Goal: Task Accomplishment & Management: Manage account settings

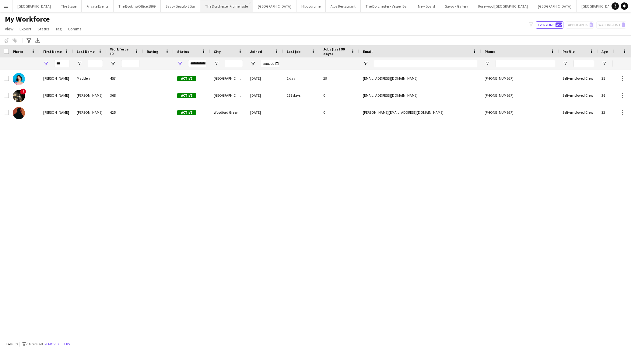
click at [232, 11] on button "The Dorchester Promenade Close" at bounding box center [226, 6] width 53 height 12
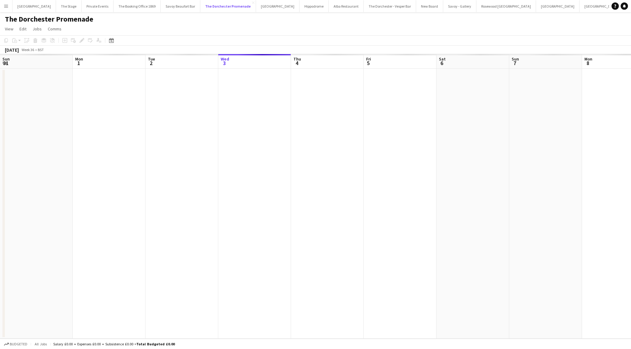
scroll to position [0, 145]
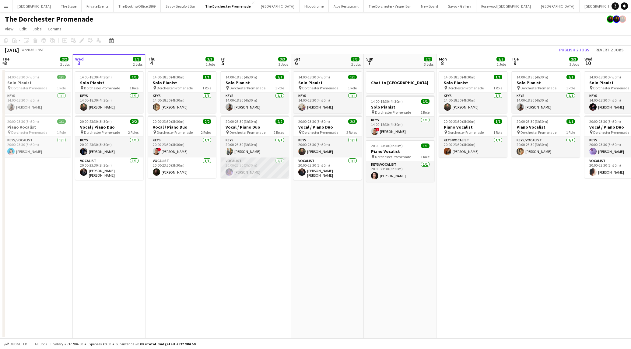
click at [233, 172] on app-card-role "Vocalist [DATE] 20:00-23:30 (3h30m) [PERSON_NAME]" at bounding box center [255, 168] width 68 height 21
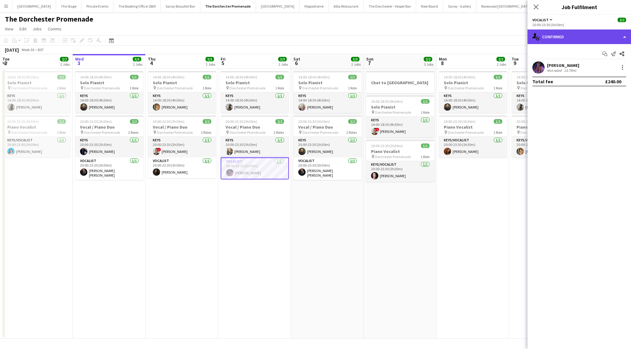
click at [554, 38] on div "single-neutral-actions-check-2 Confirmed" at bounding box center [578, 37] width 103 height 15
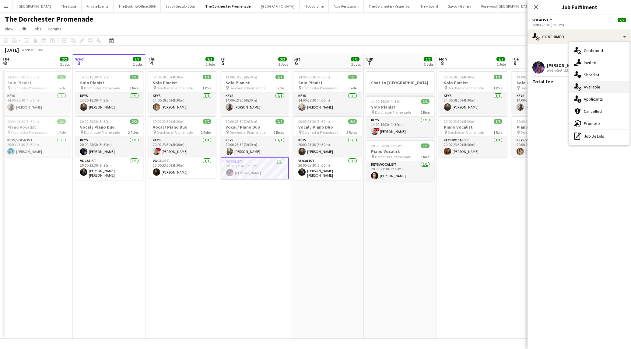
click at [579, 88] on icon "single-neutral-actions-upload" at bounding box center [577, 86] width 7 height 7
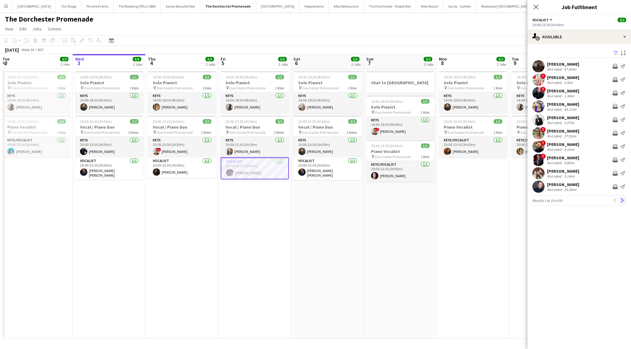
click at [621, 201] on app-icon "Next" at bounding box center [622, 200] width 4 height 4
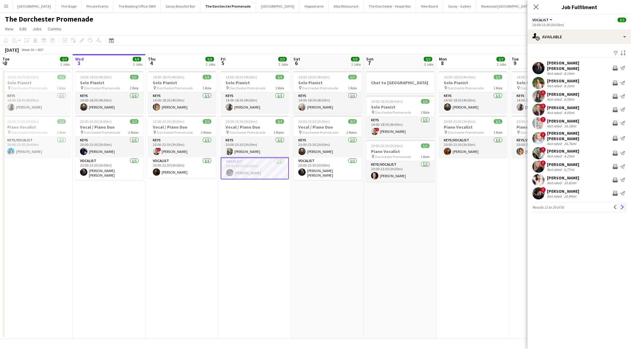
click at [621, 205] on app-icon "Next" at bounding box center [622, 207] width 4 height 4
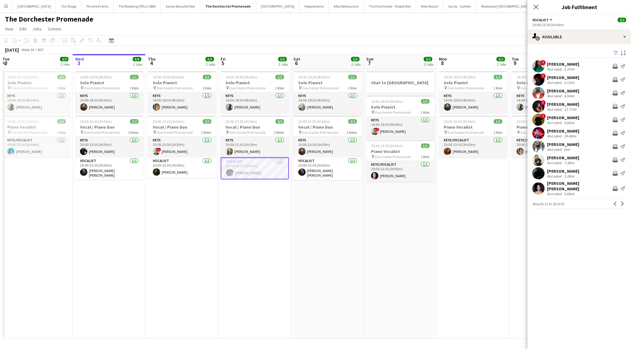
click at [621, 202] on app-icon "Next" at bounding box center [622, 204] width 4 height 4
click at [621, 201] on app-icon "Next" at bounding box center [622, 200] width 4 height 4
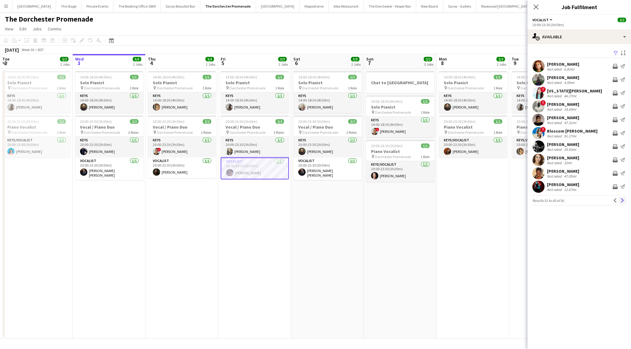
click at [621, 201] on app-icon "Next" at bounding box center [622, 200] width 4 height 4
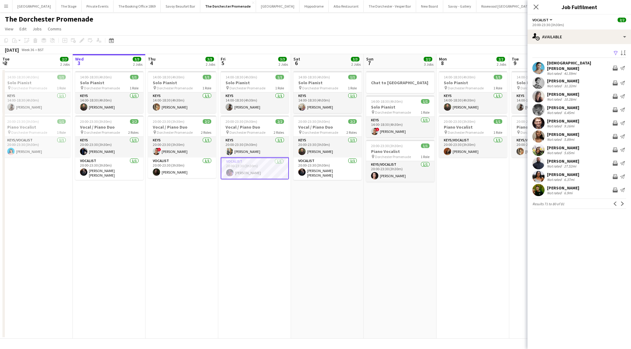
click at [621, 202] on app-icon "Next" at bounding box center [622, 204] width 4 height 4
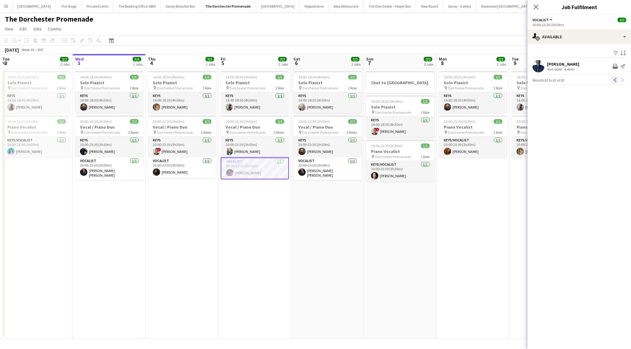
click at [617, 83] on button "Previous" at bounding box center [614, 79] width 7 height 7
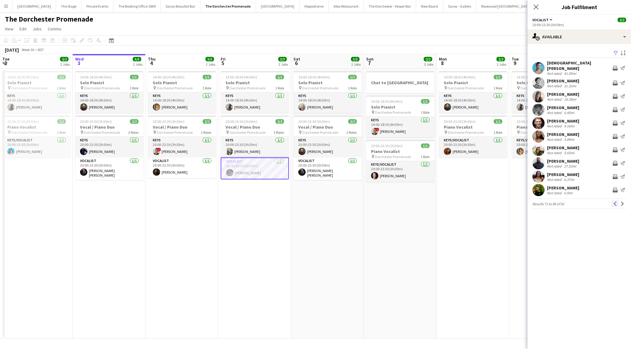
click at [613, 202] on app-icon "Previous" at bounding box center [615, 204] width 4 height 4
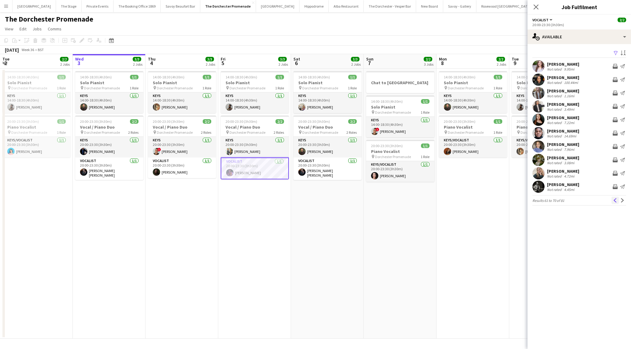
click at [613, 202] on app-icon "Previous" at bounding box center [615, 200] width 4 height 4
click at [305, 243] on app-date-cell "14:00-18:30 (4h30m) 1/1 Solo Pianist pin Dorchester Promenade 1 Role Keys [DATE…" at bounding box center [327, 204] width 73 height 270
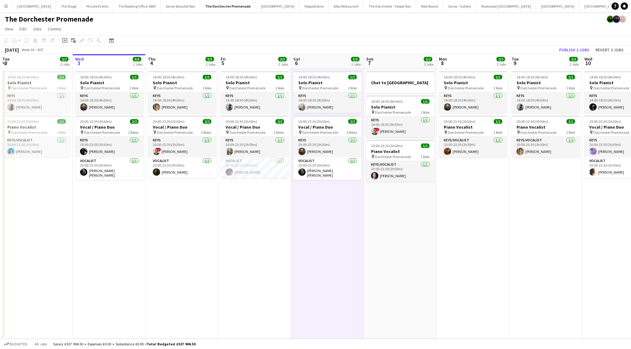
click at [623, 8] on button "Oblix Close" at bounding box center [632, 6] width 18 height 12
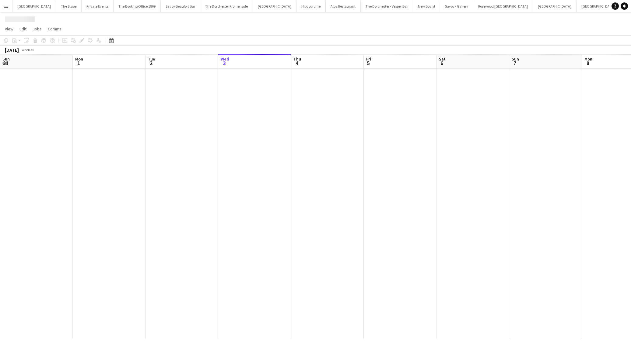
scroll to position [0, 145]
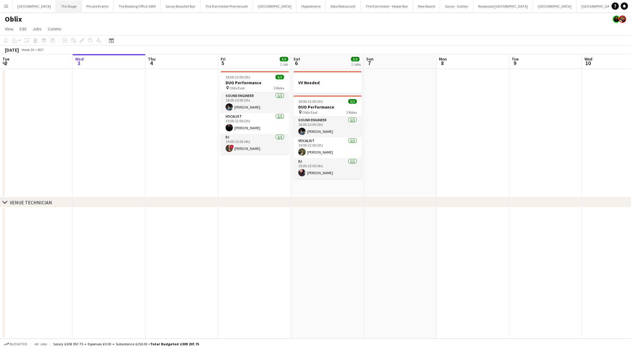
click at [61, 9] on button "The Stage Close" at bounding box center [69, 6] width 26 height 12
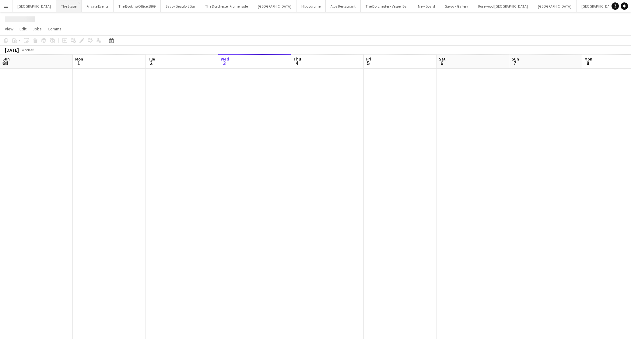
scroll to position [0, 145]
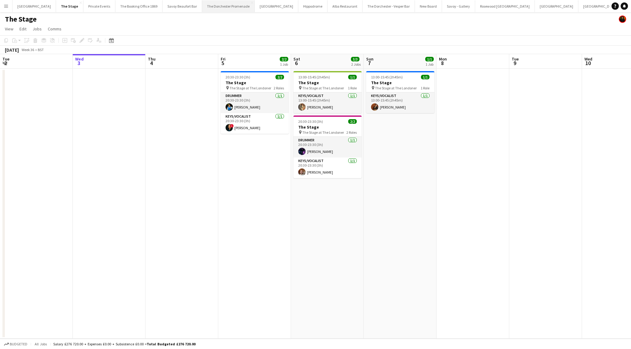
click at [213, 6] on button "The Dorchester Promenade Close" at bounding box center [228, 6] width 53 height 12
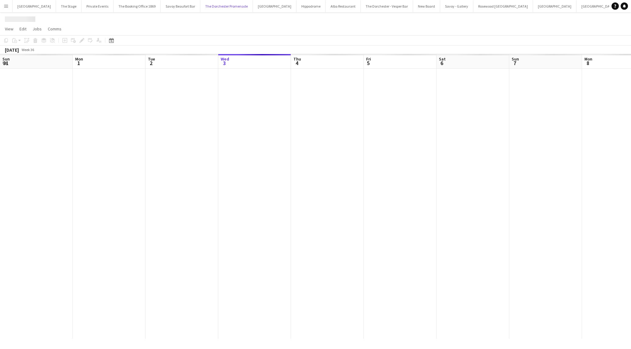
scroll to position [0, 145]
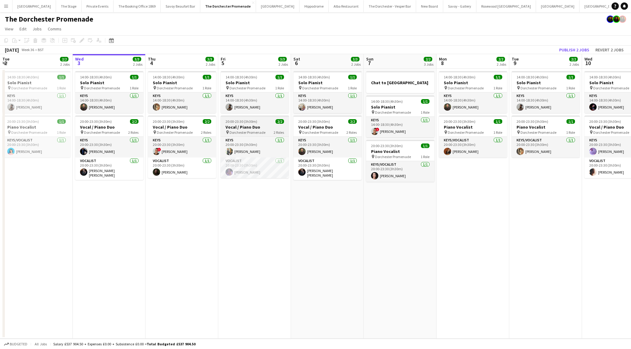
click at [273, 121] on div "20:00-23:30 (3h30m) 2/2" at bounding box center [255, 121] width 68 height 5
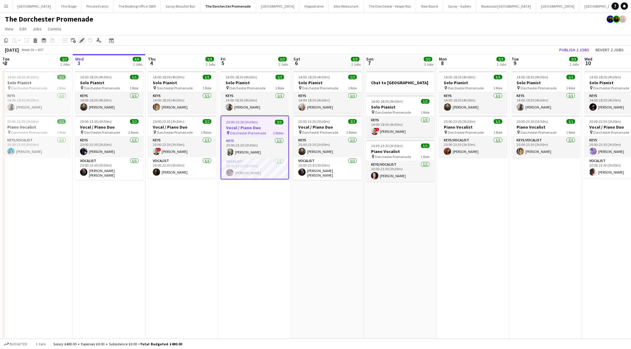
click at [83, 40] on icon at bounding box center [81, 40] width 3 height 3
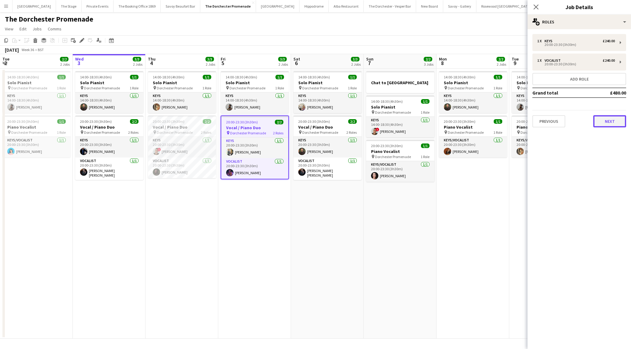
click at [606, 126] on button "Next" at bounding box center [609, 121] width 33 height 12
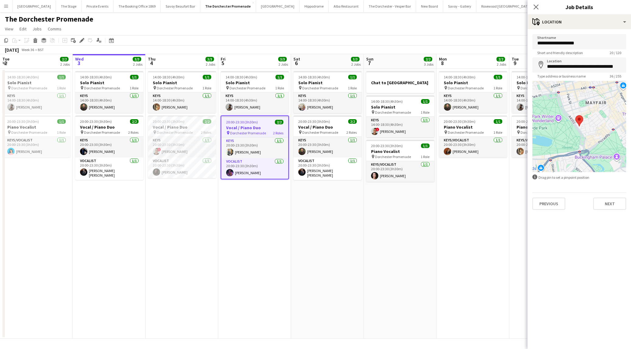
click at [614, 215] on div "**********" at bounding box center [578, 122] width 103 height 186
click at [613, 209] on button "Next" at bounding box center [609, 204] width 33 height 12
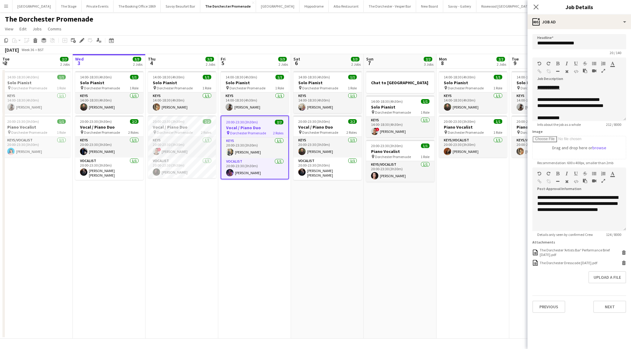
click at [319, 51] on div "[DATE] Week 36 • BST Publish 2 jobs Revert 2 jobs" at bounding box center [315, 50] width 631 height 9
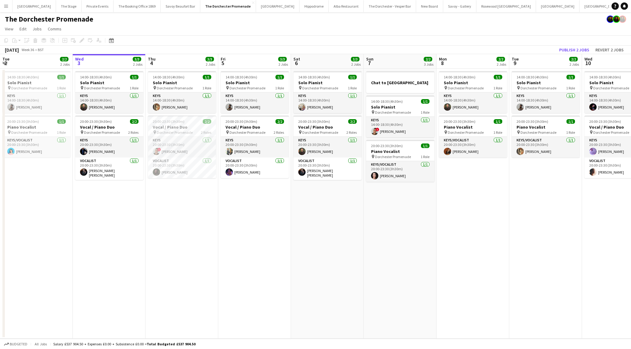
click at [138, 245] on app-date-cell "14:00-18:30 (4h30m) 1/1 Solo Pianist pin Dorchester Promenade 1 Role Keys [DATE…" at bounding box center [109, 204] width 73 height 270
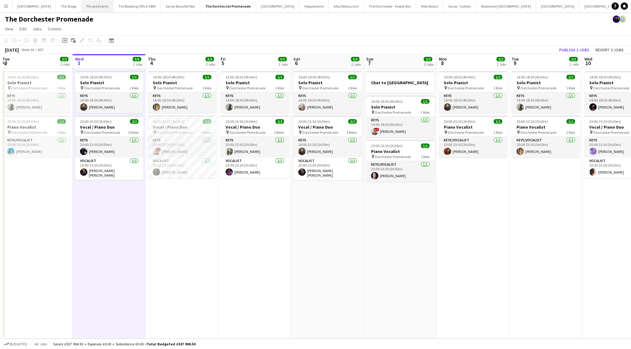
click at [85, 9] on button "Private Events Close" at bounding box center [98, 6] width 32 height 12
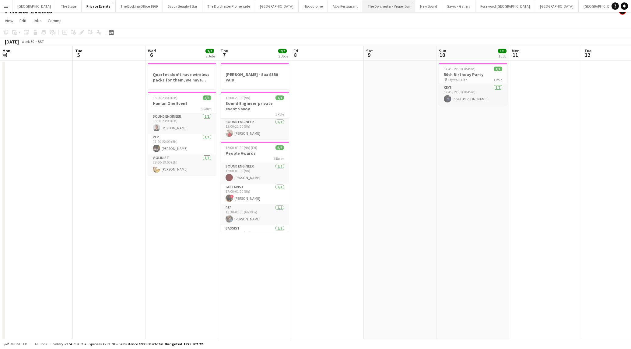
click at [363, 8] on button "The Dorchester - Vesper Bar Close" at bounding box center [389, 6] width 52 height 12
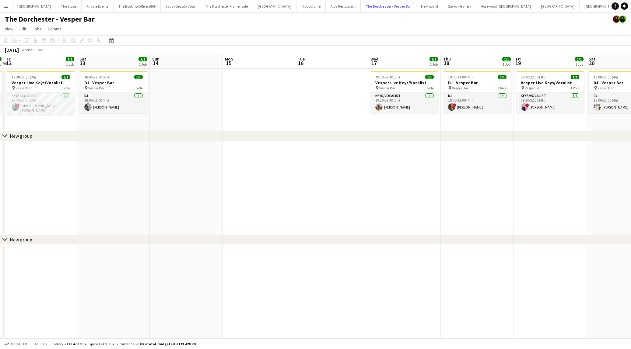
scroll to position [0, 213]
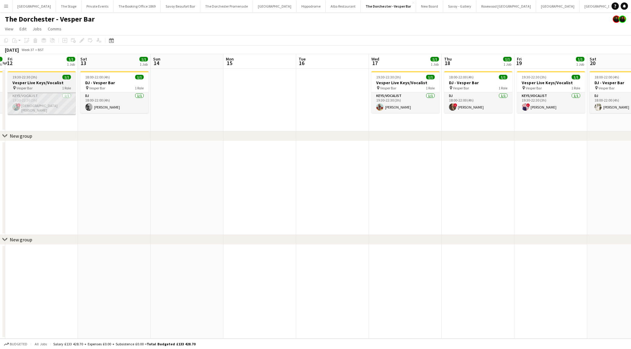
click at [62, 103] on app-card-role "Keys/Vocalist [DATE] 19:30-22:30 (3h) ! Christian De-Gallerie" at bounding box center [42, 104] width 68 height 23
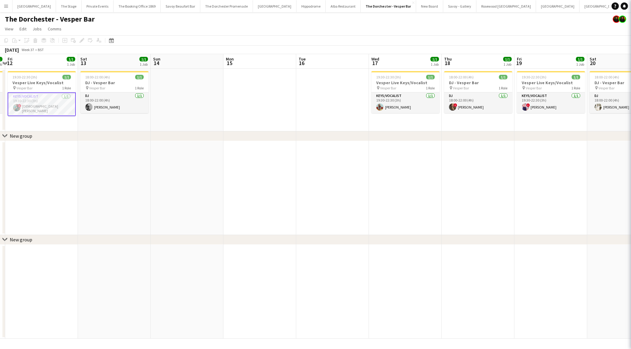
scroll to position [0, 214]
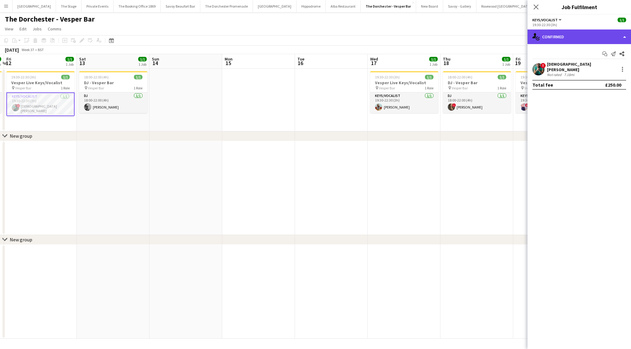
click at [551, 38] on div "single-neutral-actions-check-2 Confirmed" at bounding box center [578, 37] width 103 height 15
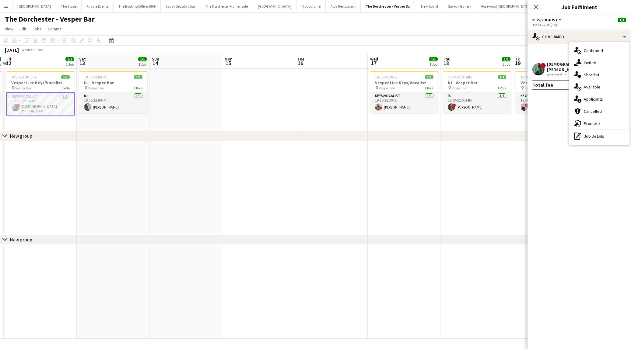
click at [587, 84] on div "single-neutral-actions-upload Available" at bounding box center [599, 87] width 60 height 12
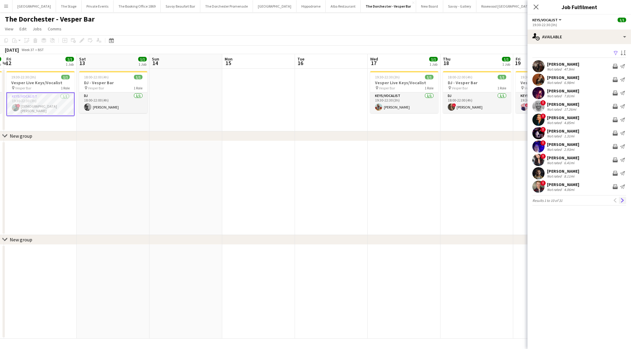
click at [624, 200] on app-icon "Next" at bounding box center [622, 200] width 4 height 4
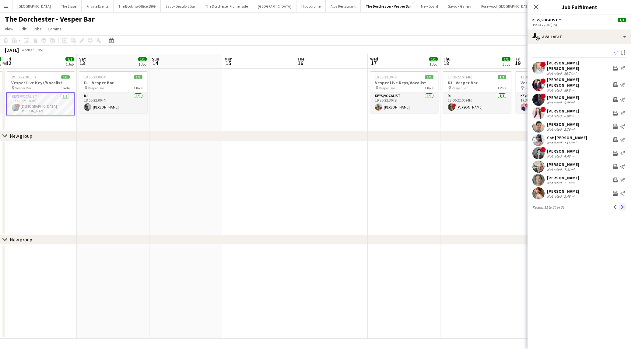
click at [623, 205] on app-icon "Next" at bounding box center [622, 207] width 4 height 4
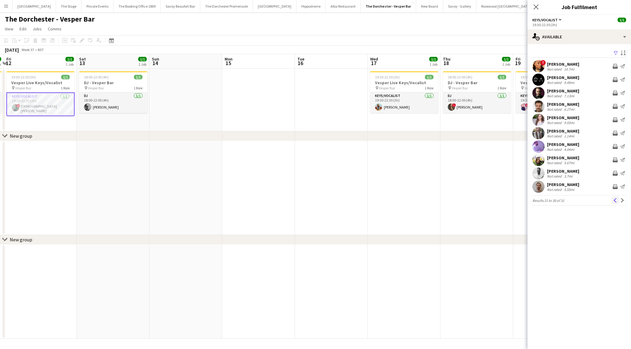
click at [615, 203] on button "Previous" at bounding box center [614, 200] width 7 height 7
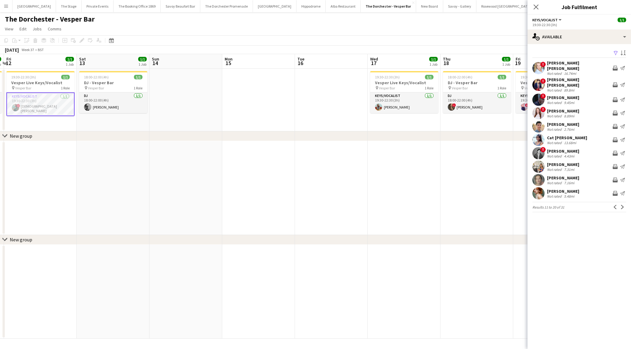
click at [615, 204] on button "Previous" at bounding box center [614, 207] width 7 height 7
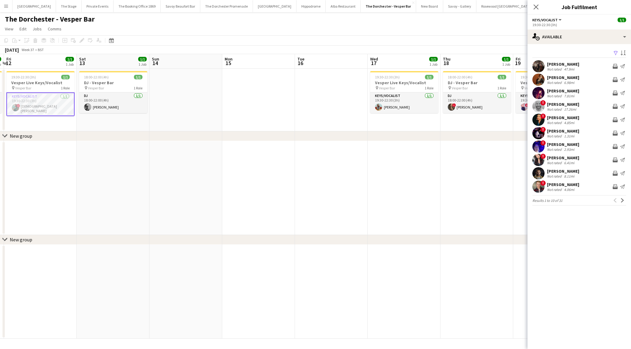
click at [239, 115] on app-date-cell at bounding box center [258, 100] width 73 height 63
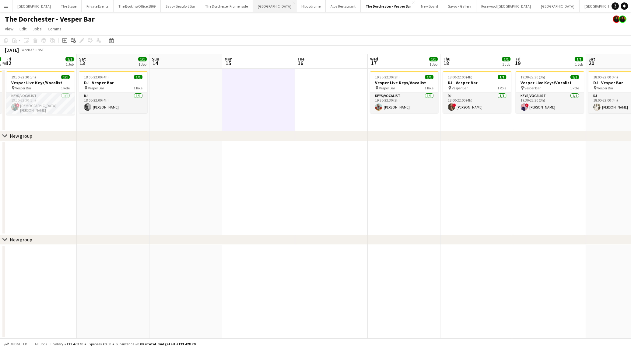
click at [256, 7] on button "[GEOGRAPHIC_DATA]" at bounding box center [275, 6] width 44 height 12
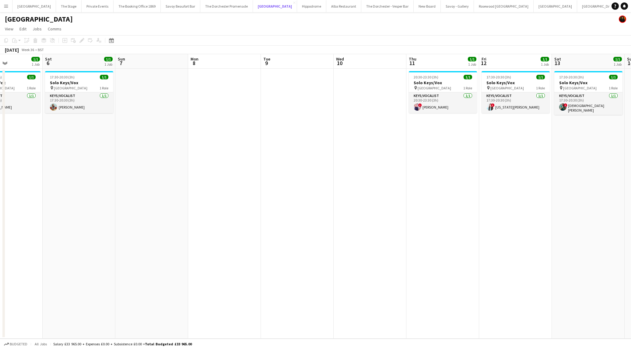
scroll to position [0, 251]
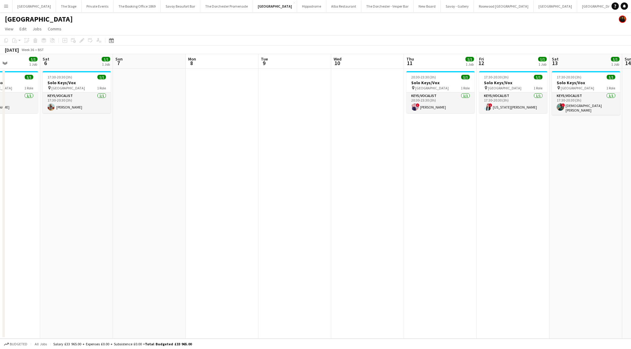
click at [303, 89] on app-date-cell at bounding box center [294, 204] width 73 height 270
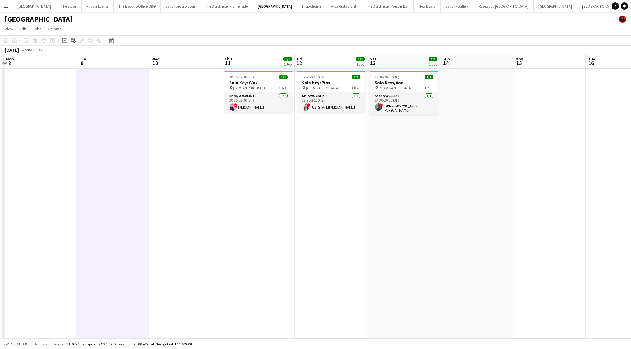
scroll to position [0, 213]
click at [371, 5] on button "The Dorchester - Vesper Bar Close" at bounding box center [387, 6] width 52 height 12
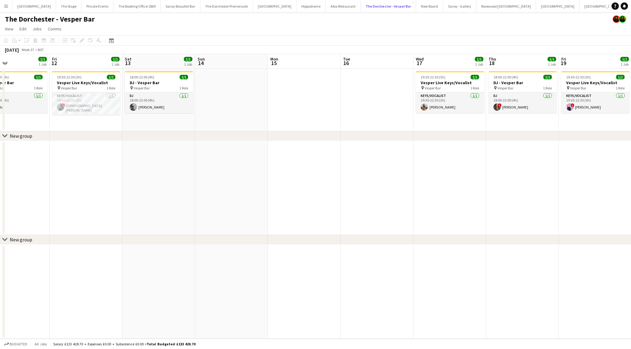
scroll to position [0, 239]
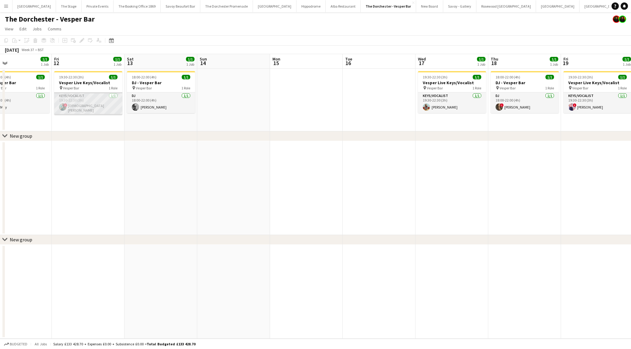
click at [99, 98] on app-card-role "Keys/Vocalist [DATE] 19:30-22:30 (3h) ! Christian De-Gallerie" at bounding box center [88, 104] width 68 height 23
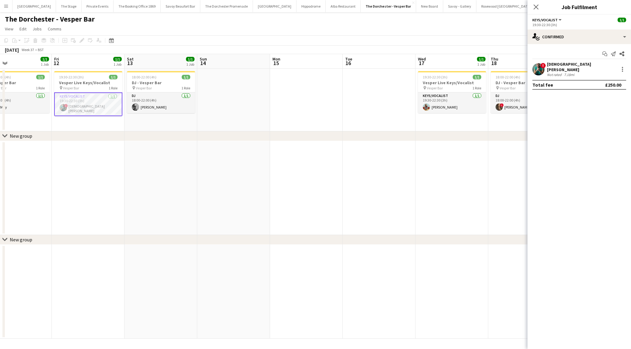
click at [595, 45] on div "Start chat Send notification Share ! [PERSON_NAME] Not rated 7.18mi Total fee £…" at bounding box center [578, 69] width 103 height 51
click at [591, 39] on div "single-neutral-actions-check-2 Confirmed" at bounding box center [578, 37] width 103 height 15
click at [589, 92] on div "single-neutral-actions-upload Available" at bounding box center [599, 87] width 60 height 12
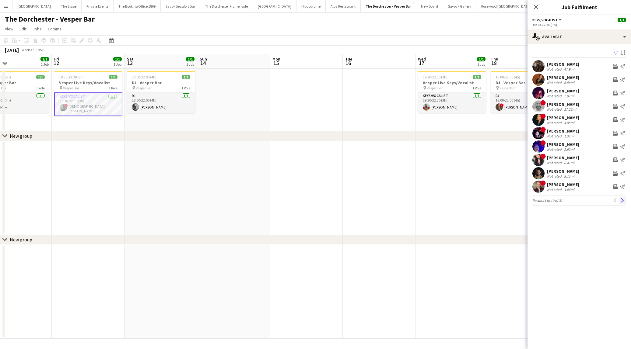
click at [620, 201] on app-icon "Next" at bounding box center [622, 200] width 4 height 4
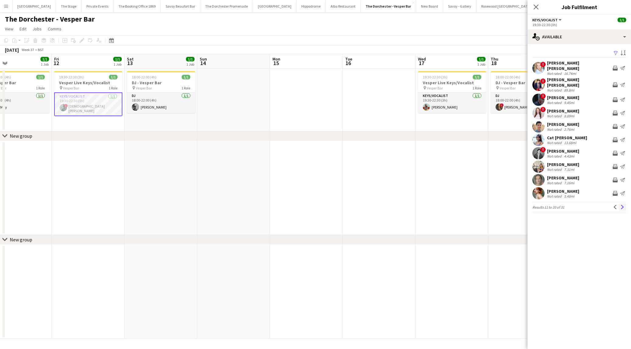
click at [619, 204] on button "Next" at bounding box center [622, 207] width 7 height 7
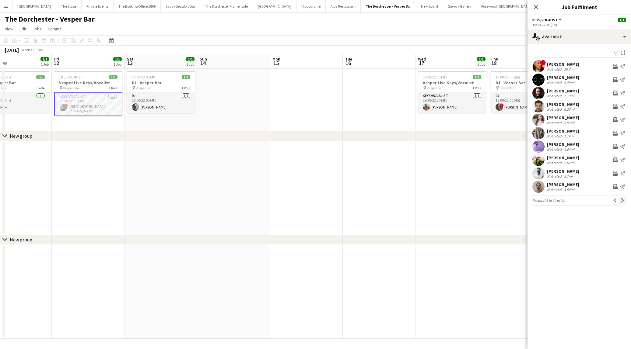
click at [619, 201] on button "Next" at bounding box center [622, 200] width 7 height 7
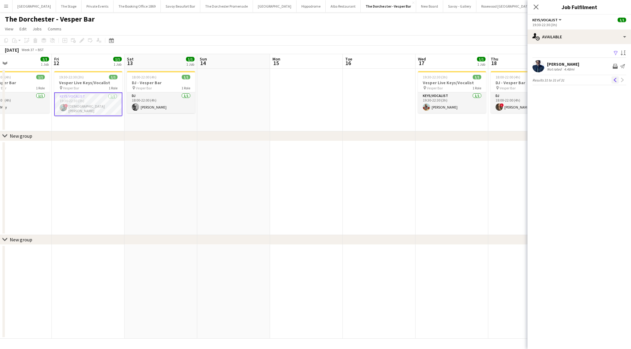
click at [614, 81] on app-icon "Previous" at bounding box center [615, 80] width 4 height 4
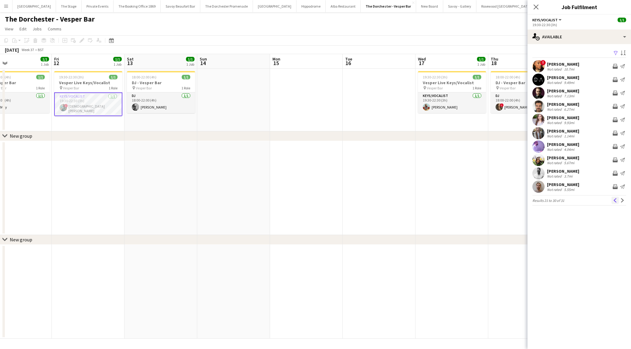
click at [614, 202] on app-icon "Previous" at bounding box center [615, 200] width 4 height 4
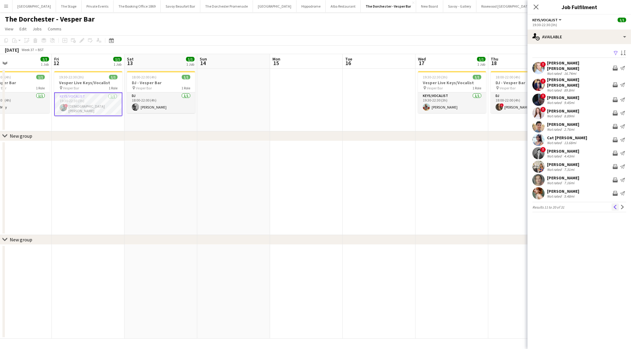
click at [614, 204] on button "Previous" at bounding box center [614, 207] width 7 height 7
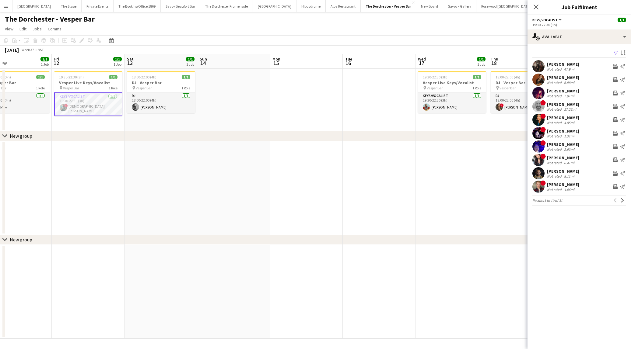
click at [264, 101] on app-date-cell at bounding box center [233, 100] width 73 height 63
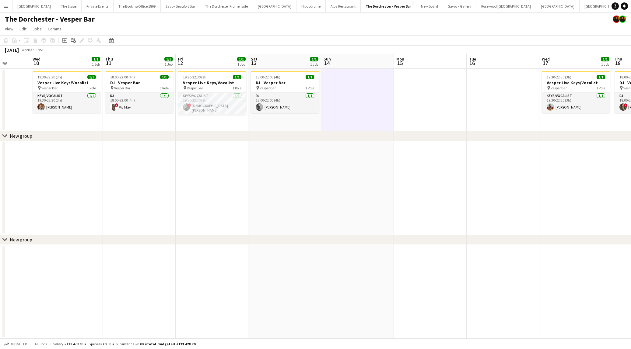
scroll to position [0, 188]
click at [195, 97] on app-card-role "Keys/Vocalist [DATE] 19:30-22:30 (3h) ! Christian De-Gallerie" at bounding box center [212, 104] width 68 height 23
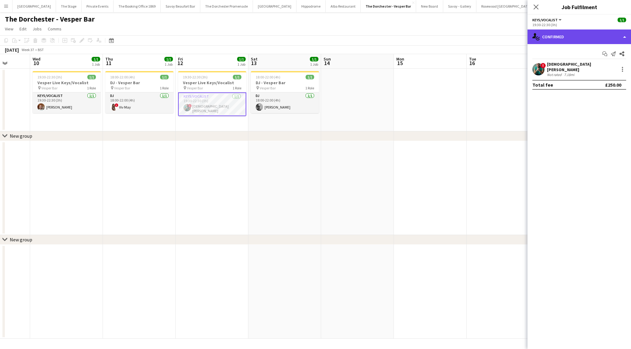
click at [600, 42] on div "single-neutral-actions-check-2 Confirmed" at bounding box center [578, 37] width 103 height 15
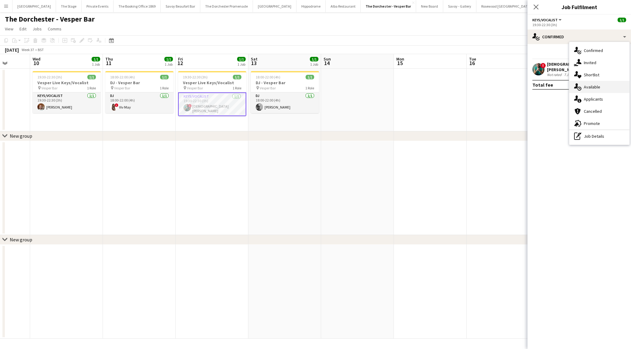
click at [591, 90] on div "single-neutral-actions-upload Available" at bounding box center [599, 87] width 60 height 12
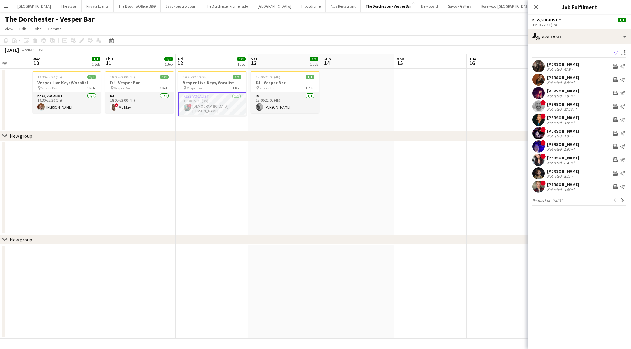
click at [402, 177] on app-date-cell at bounding box center [430, 188] width 73 height 94
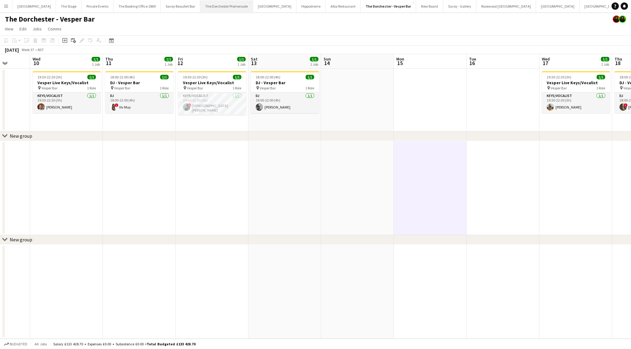
click at [214, 5] on button "The Dorchester Promenade Close" at bounding box center [226, 6] width 53 height 12
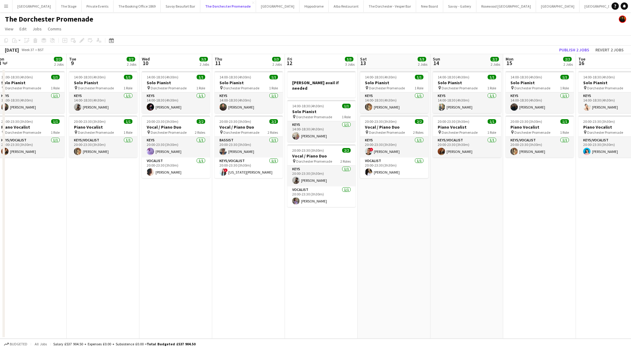
scroll to position [0, 226]
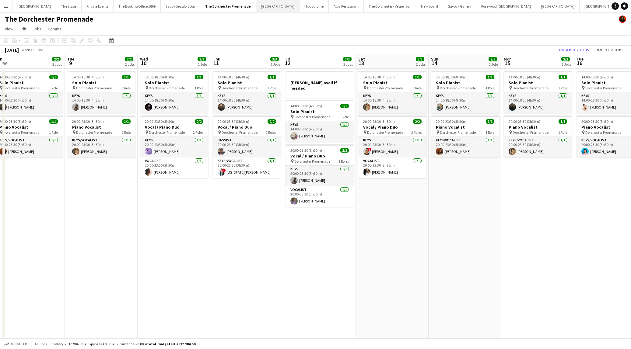
click at [261, 8] on button "[GEOGRAPHIC_DATA]" at bounding box center [278, 6] width 44 height 12
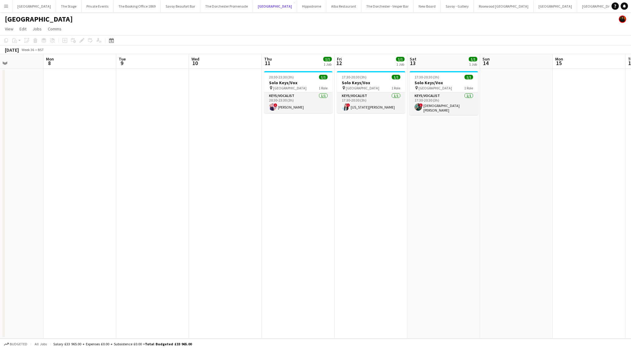
scroll to position [0, 245]
click at [379, 25] on app-page-menu "View Day view expanded Day view collapsed Month view Date picker Jump to [DATE]…" at bounding box center [315, 30] width 631 height 12
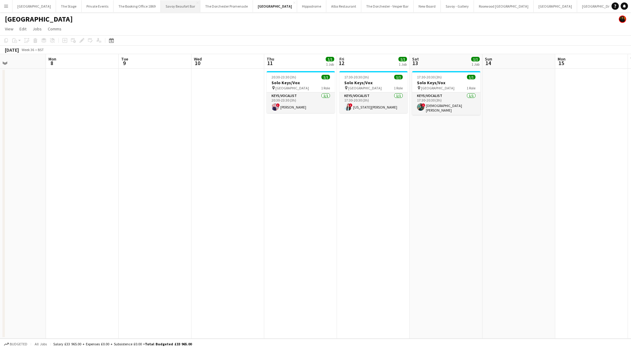
click at [186, 10] on button "Savoy Beaufort Bar Close" at bounding box center [181, 6] width 40 height 12
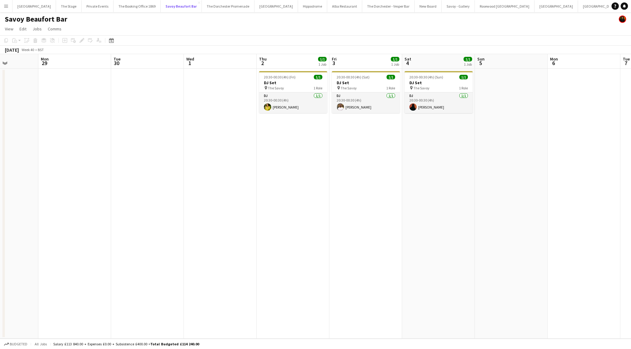
scroll to position [0, 181]
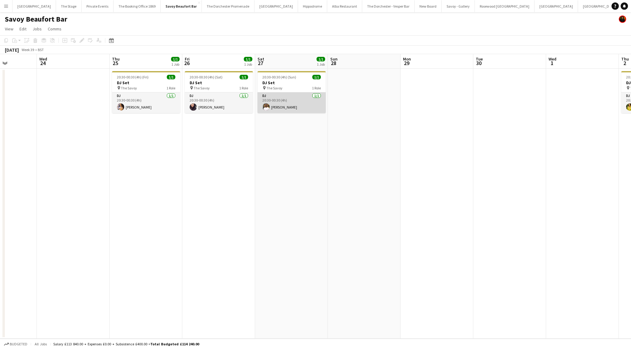
click at [302, 104] on app-card-role "DJ [DATE] 20:30-00:30 (4h) [PERSON_NAME]" at bounding box center [291, 103] width 68 height 21
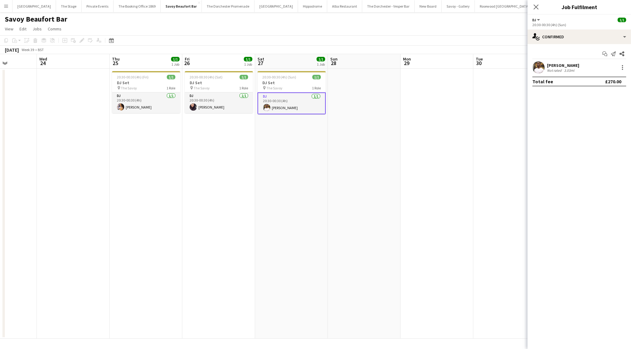
click at [285, 162] on app-date-cell "20:30-00:30 (4h) (Sun) 1/1 DJ Set pin The Savoy 1 Role DJ [DATE] 20:30-00:30 (4…" at bounding box center [291, 204] width 73 height 270
